Goal: Information Seeking & Learning: Learn about a topic

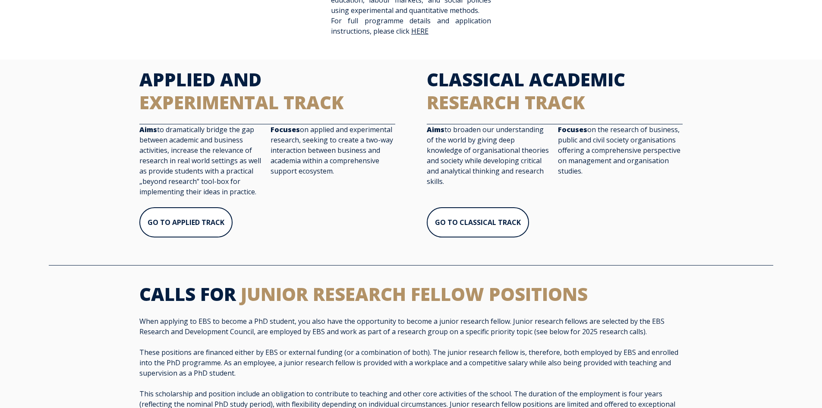
scroll to position [323, 0]
click at [173, 234] on link "GO TO APPLIED TRACK" at bounding box center [185, 222] width 92 height 31
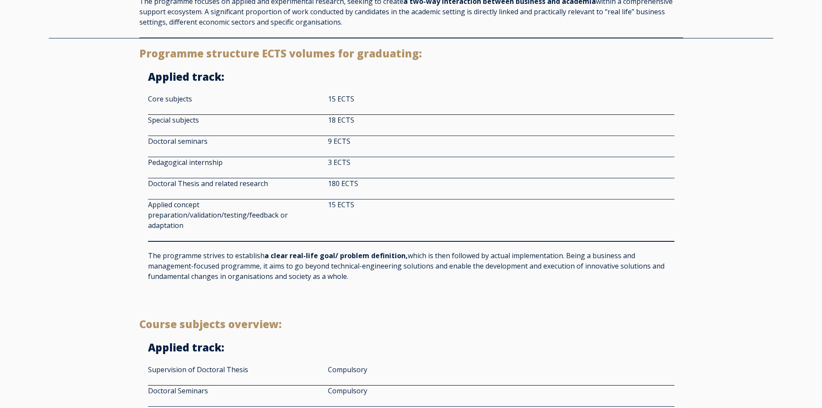
scroll to position [796, 0]
click at [110, 230] on div "Programme structure ECTS volumes for graduating: Applied track : Core subjects …" at bounding box center [411, 174] width 822 height 271
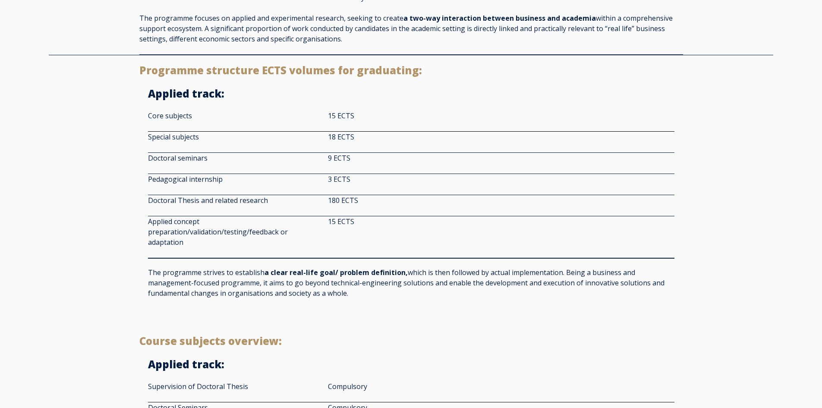
scroll to position [779, 0]
click at [110, 230] on div "Programme structure ECTS volumes for graduating: Applied track : Core subjects …" at bounding box center [411, 191] width 822 height 271
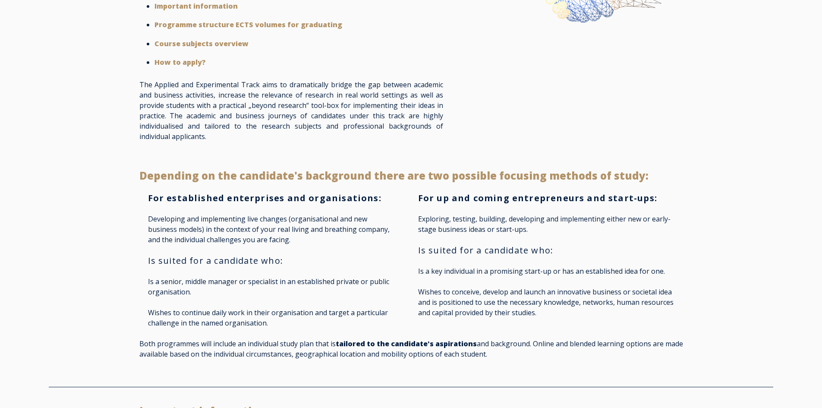
scroll to position [0, 0]
